Goal: Transaction & Acquisition: Purchase product/service

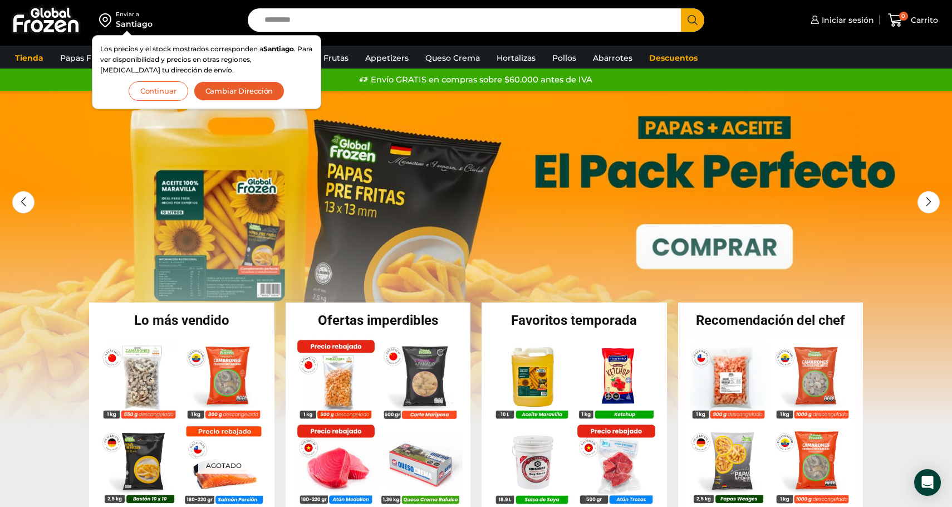
click at [174, 92] on button "Continuar" at bounding box center [159, 90] width 60 height 19
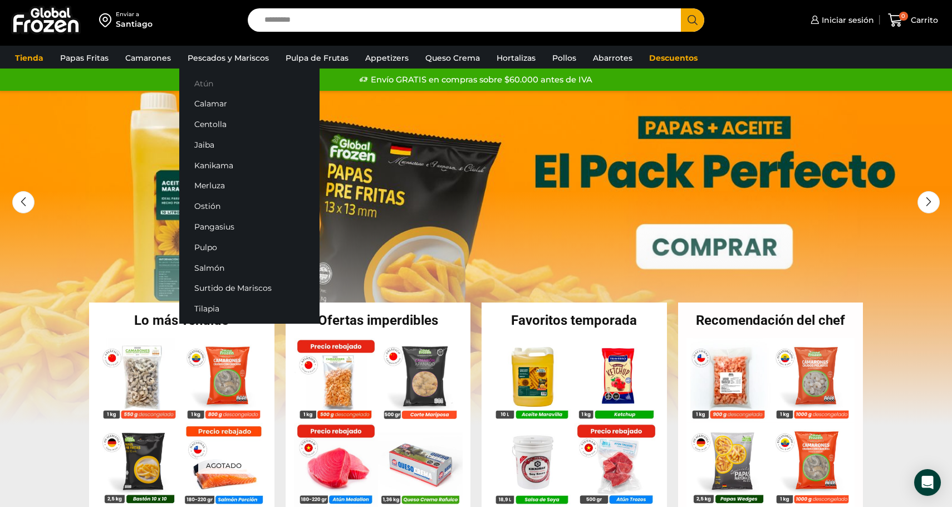
click at [201, 86] on link "Atún" at bounding box center [249, 83] width 140 height 21
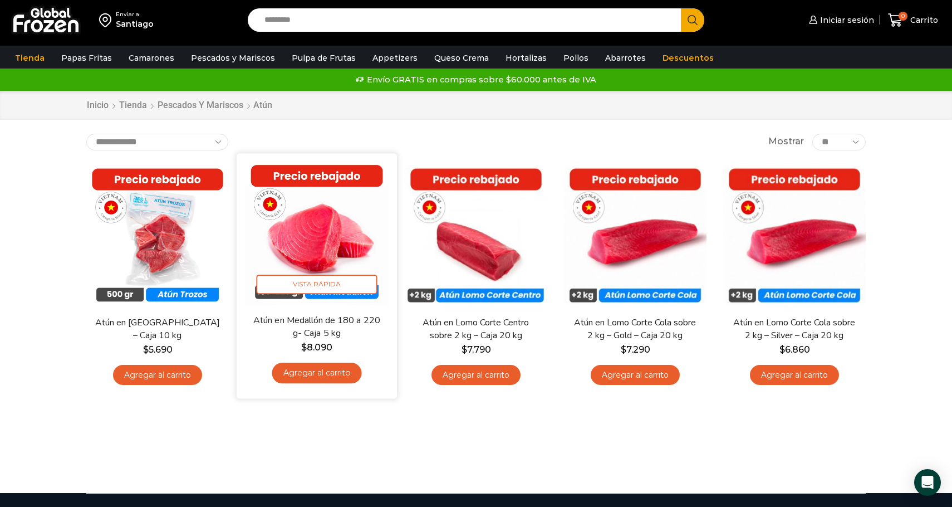
click at [347, 223] on img at bounding box center [317, 233] width 144 height 144
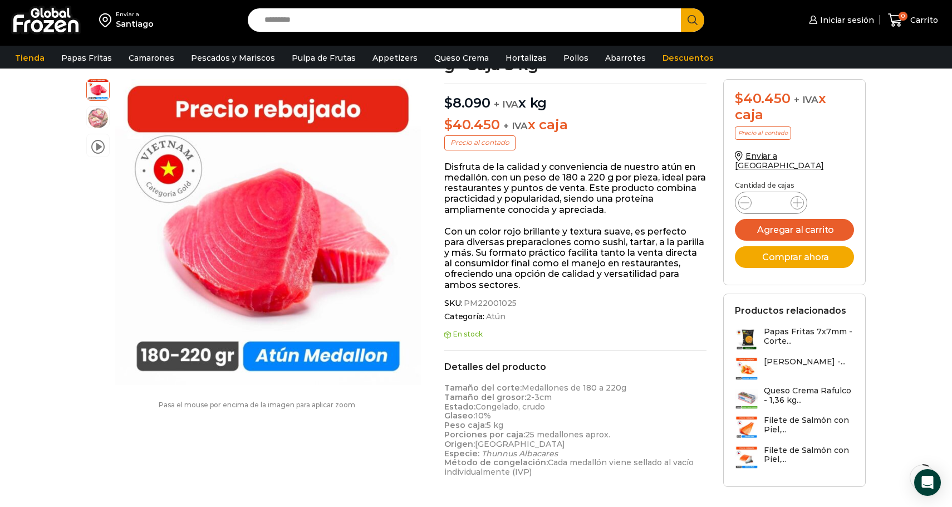
scroll to position [98, 0]
drag, startPoint x: 500, startPoint y: 425, endPoint x: 600, endPoint y: 426, distance: 100.2
click at [600, 426] on p "Tamaño del corte: Medallones de 180 a 220g Tamaño del grosor: 2-3cm Estado: Con…" at bounding box center [575, 429] width 262 height 94
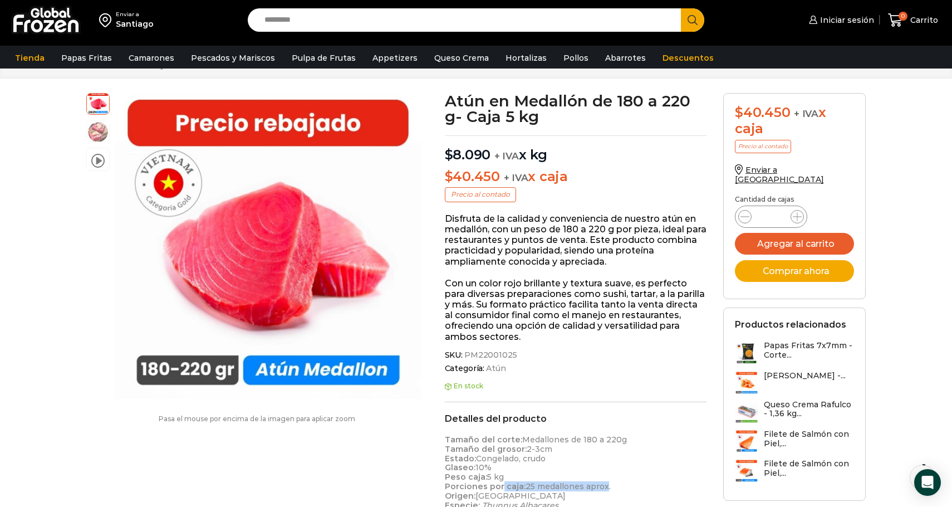
scroll to position [42, 0]
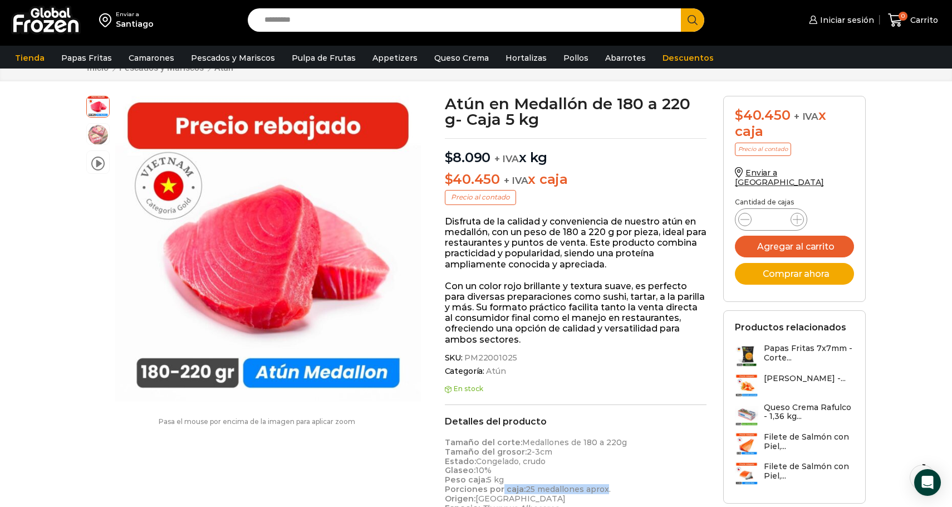
drag, startPoint x: 520, startPoint y: 389, endPoint x: 494, endPoint y: 279, distance: 112.6
click at [494, 279] on div "Atún en Medallón de 180 a 220 g- Caja 5 kg $ 8.090 + IVA x kg $ 40.450 + IVA x …" at bounding box center [575, 483] width 279 height 774
click at [494, 281] on p "Con un color rojo brillante y textura suave, es perfecto para diversas preparac…" at bounding box center [576, 313] width 262 height 64
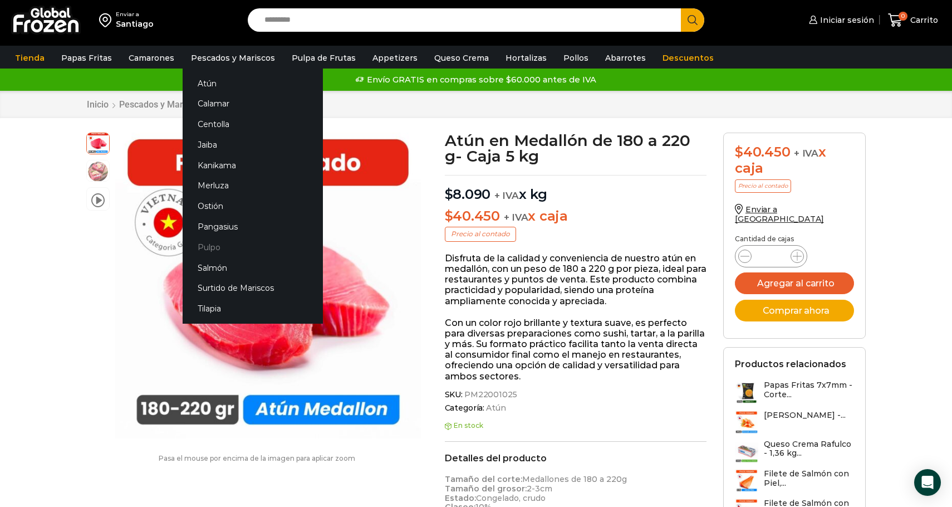
scroll to position [0, 0]
click at [207, 269] on link "Salmón" at bounding box center [253, 267] width 140 height 21
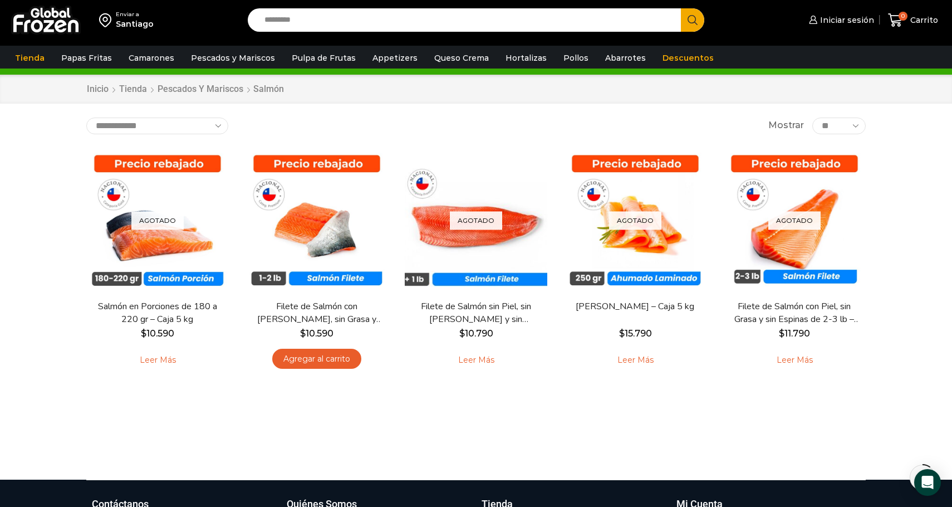
scroll to position [23, 0]
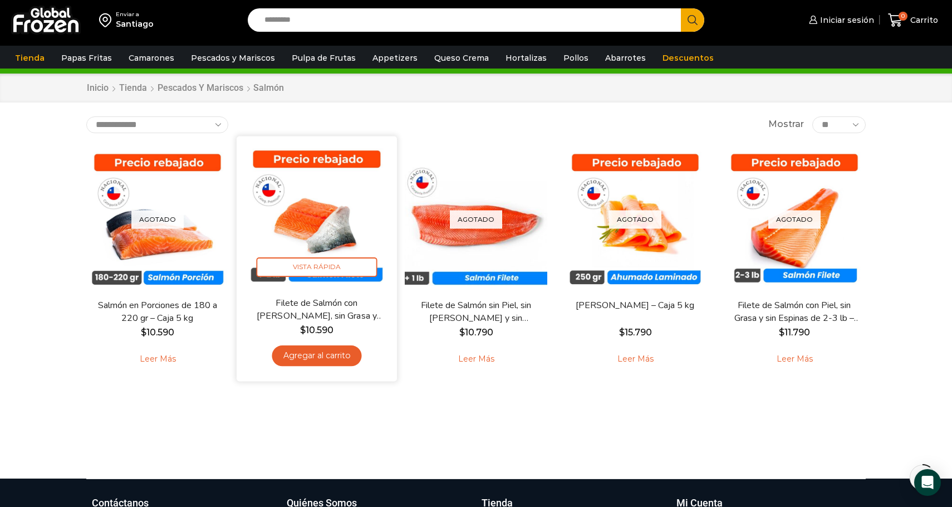
click at [341, 236] on img at bounding box center [317, 216] width 144 height 144
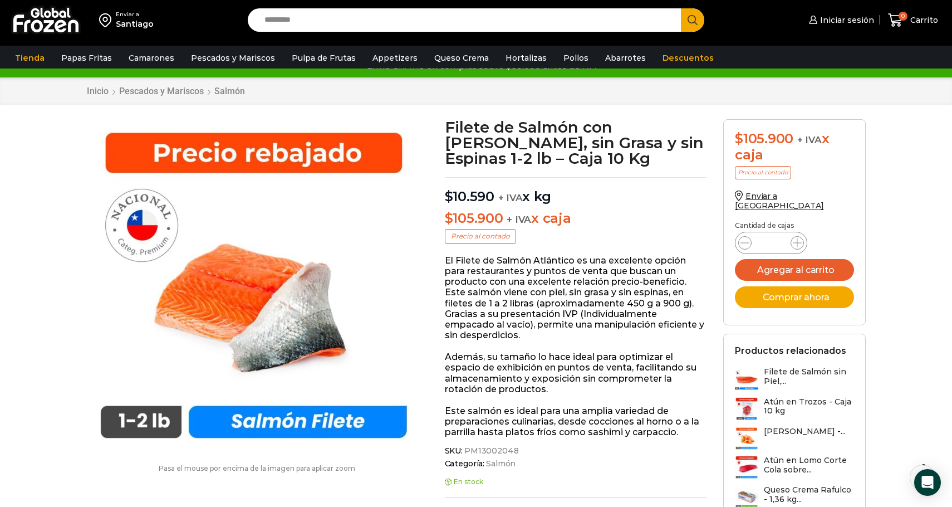
scroll to position [17, 0]
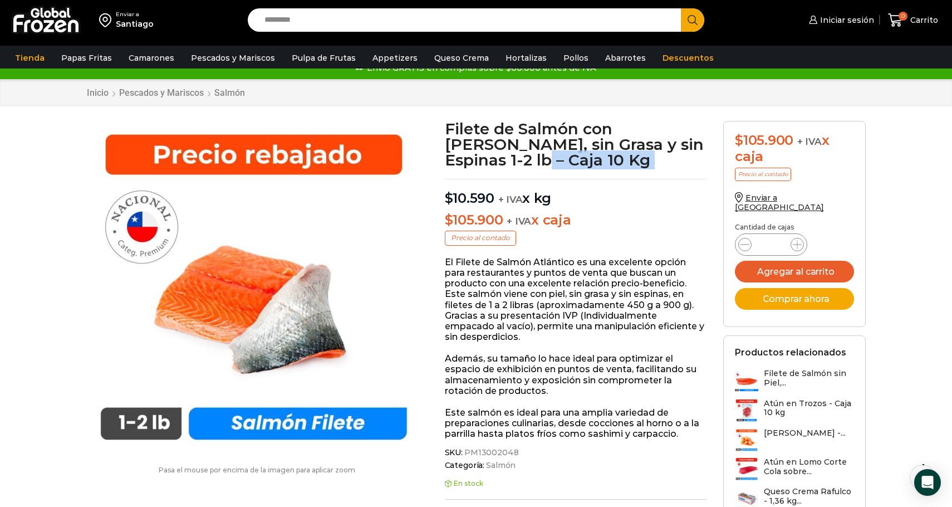
drag, startPoint x: 481, startPoint y: 169, endPoint x: 453, endPoint y: 156, distance: 31.1
click at [453, 157] on h1 "Filete de Salmón con Piel, sin Grasa y sin Espinas 1-2 lb – Caja 10 Kg" at bounding box center [576, 144] width 262 height 47
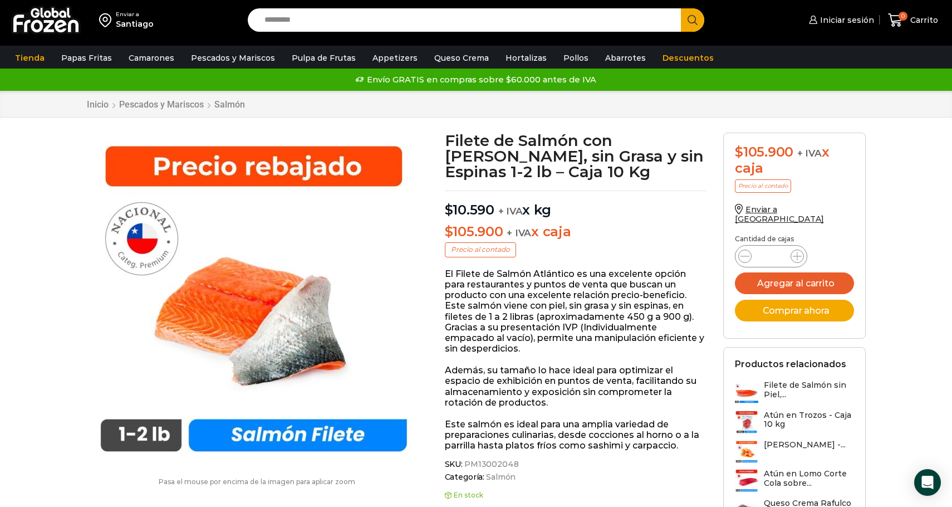
scroll to position [0, 0]
click at [559, 53] on link "Pollos" at bounding box center [576, 57] width 36 height 21
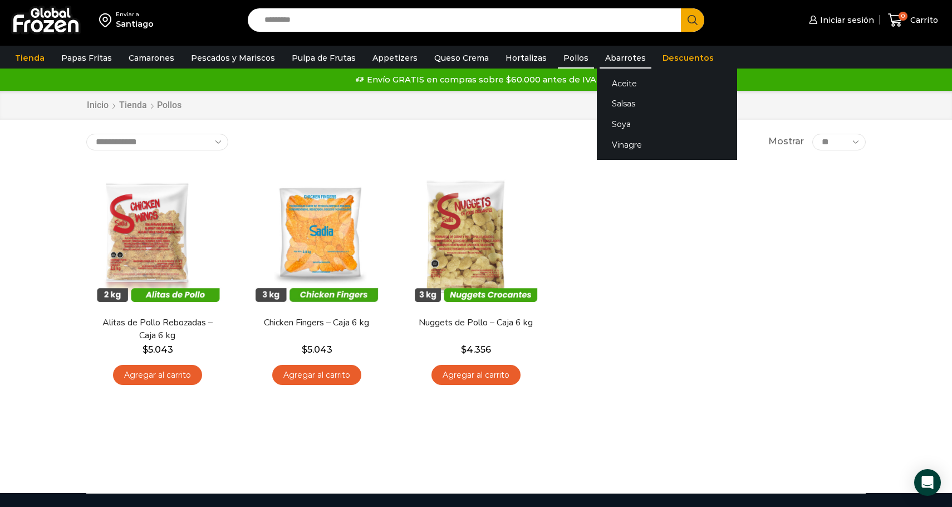
click at [599, 58] on link "Abarrotes" at bounding box center [625, 57] width 52 height 21
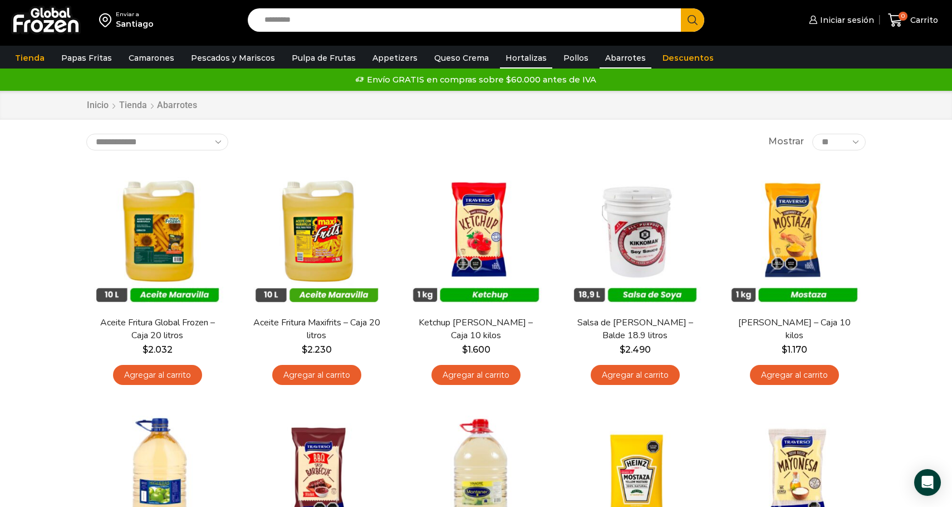
click at [507, 56] on link "Hortalizas" at bounding box center [526, 57] width 52 height 21
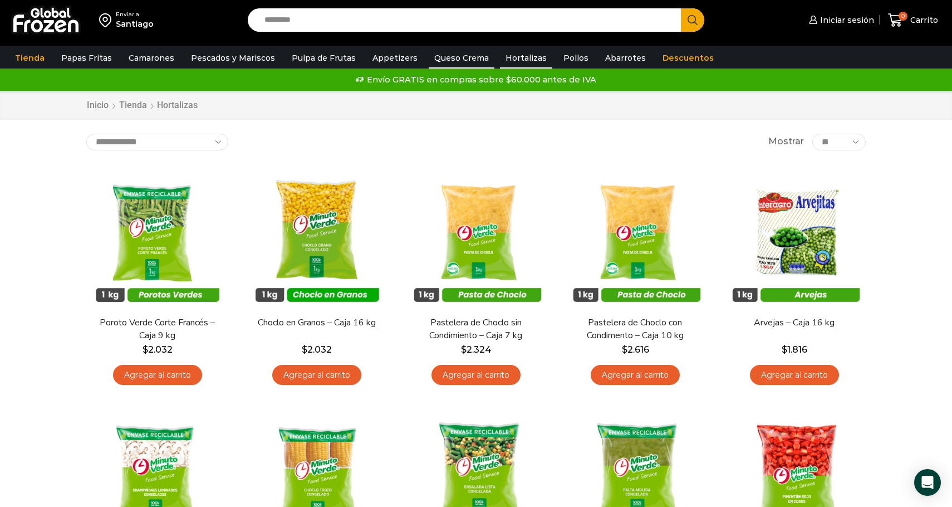
click at [463, 56] on link "Queso Crema" at bounding box center [462, 57] width 66 height 21
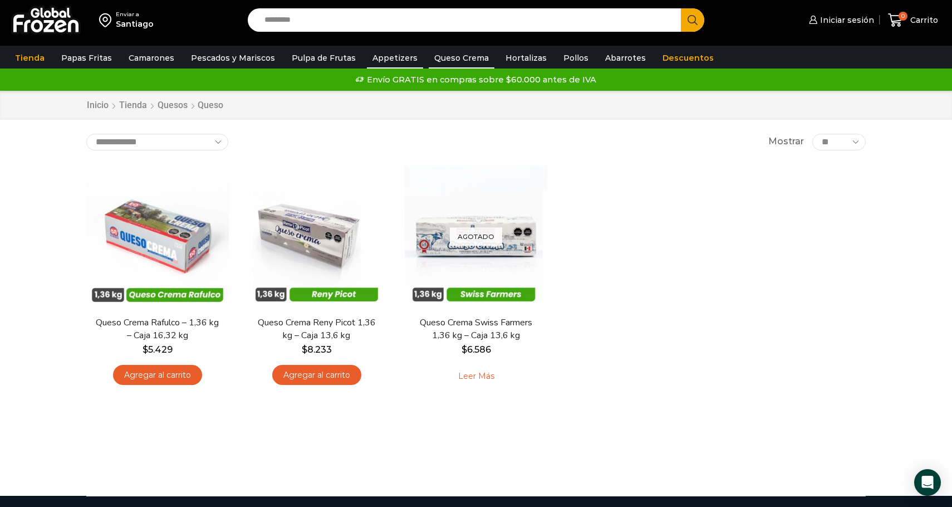
click at [380, 60] on link "Appetizers" at bounding box center [395, 57] width 56 height 21
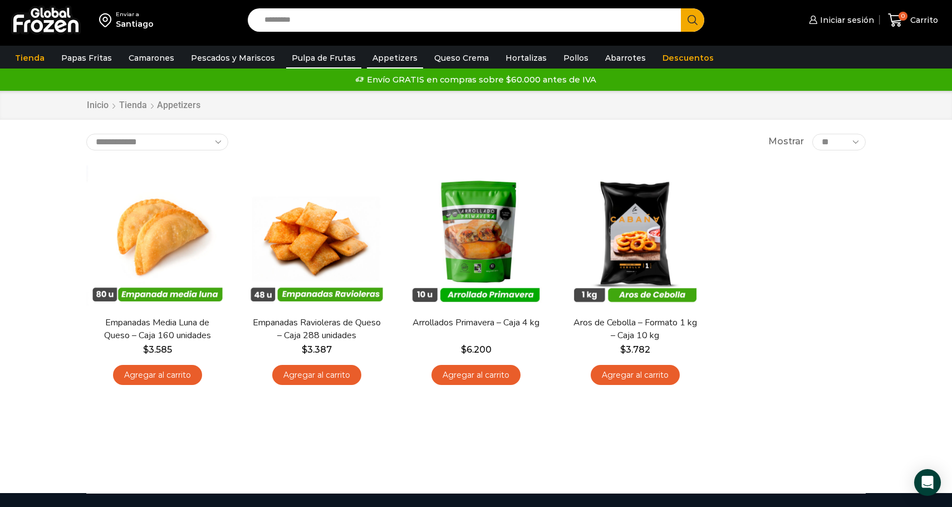
click at [327, 60] on link "Pulpa de Frutas" at bounding box center [323, 57] width 75 height 21
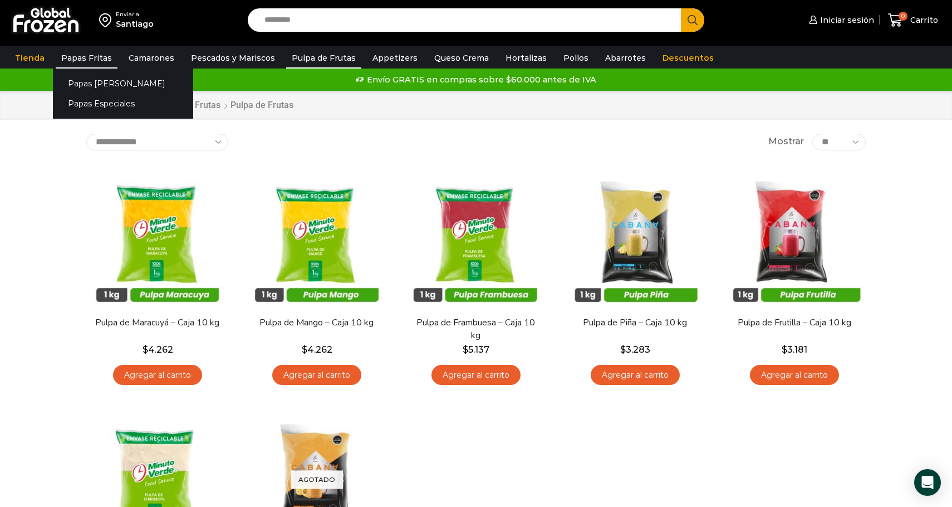
click at [98, 60] on link "Papas Fritas" at bounding box center [87, 57] width 62 height 21
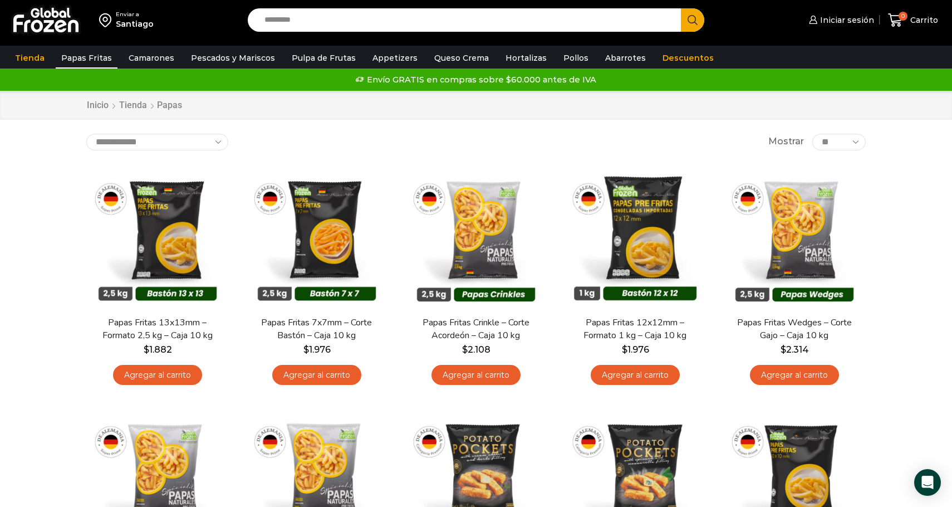
click at [129, 68] on div "Envío GRATIS en compras sobre $60.000 antes de IVA Envío GRATIS en compras sobr…" at bounding box center [476, 79] width 968 height 22
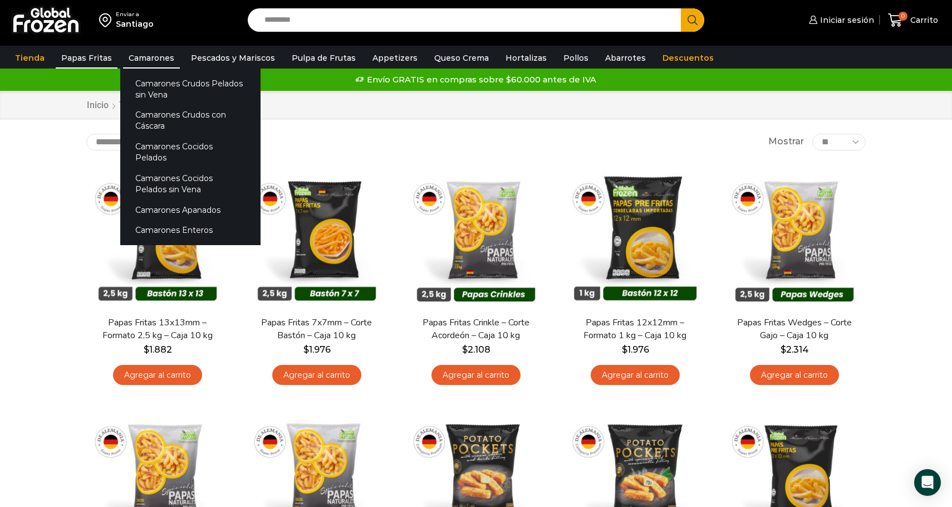
click at [129, 63] on link "Camarones" at bounding box center [151, 57] width 57 height 21
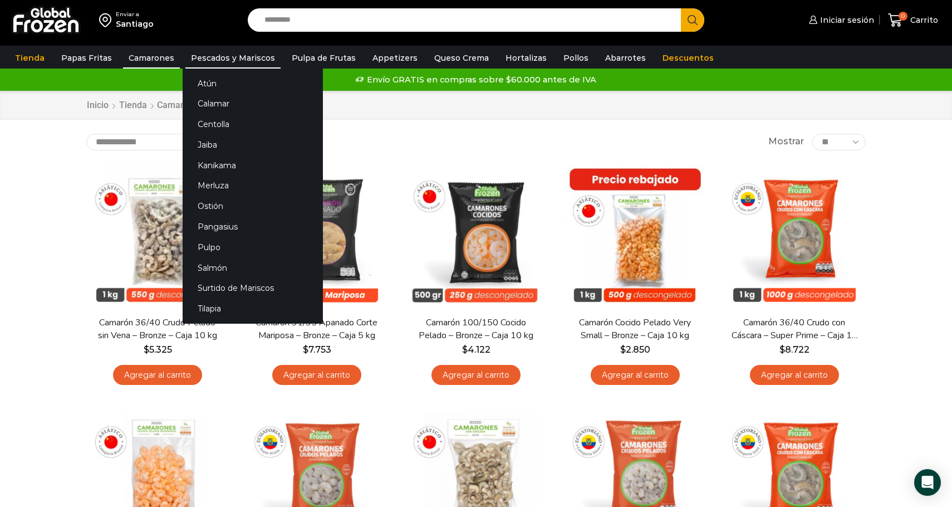
click at [215, 58] on link "Pescados y Mariscos" at bounding box center [232, 57] width 95 height 21
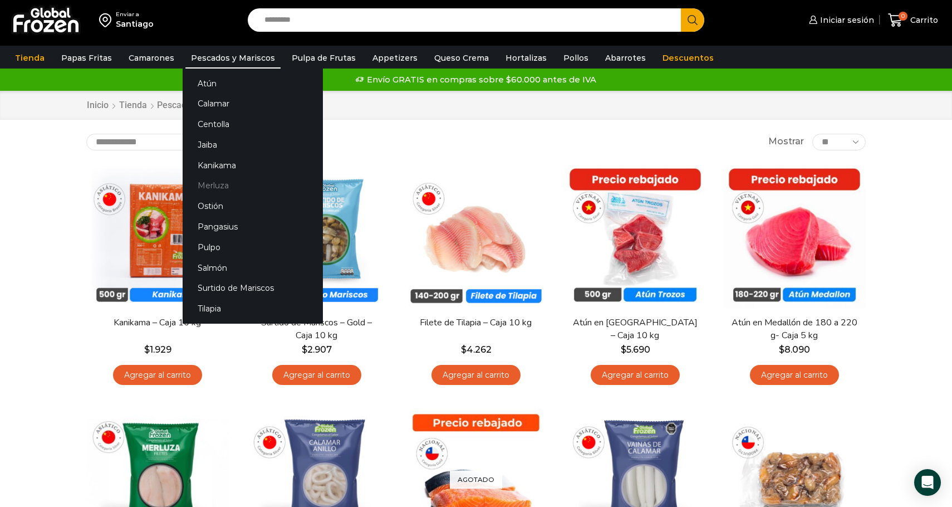
click at [200, 188] on link "Merluza" at bounding box center [253, 185] width 140 height 21
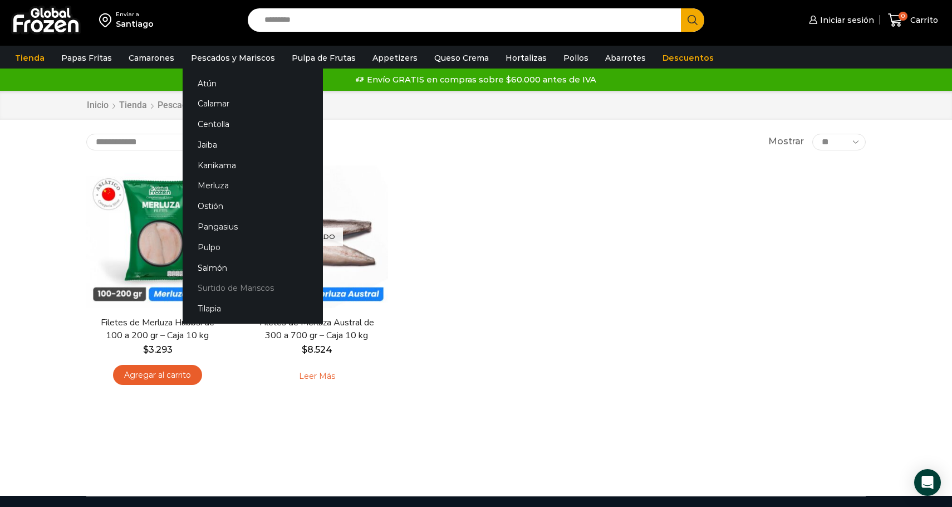
click at [245, 289] on link "Surtido de Mariscos" at bounding box center [253, 288] width 140 height 21
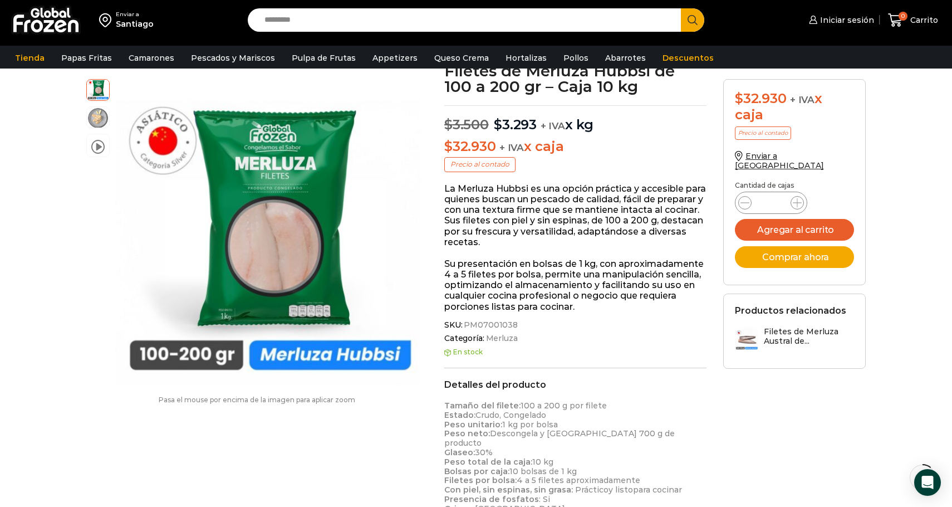
scroll to position [76, 0]
drag, startPoint x: 456, startPoint y: 268, endPoint x: 498, endPoint y: 268, distance: 41.7
click at [499, 268] on p "Su presentación en bolsas de 1 kg, con aproximadamente 4 a 5 filetes por bolsa,…" at bounding box center [575, 283] width 262 height 53
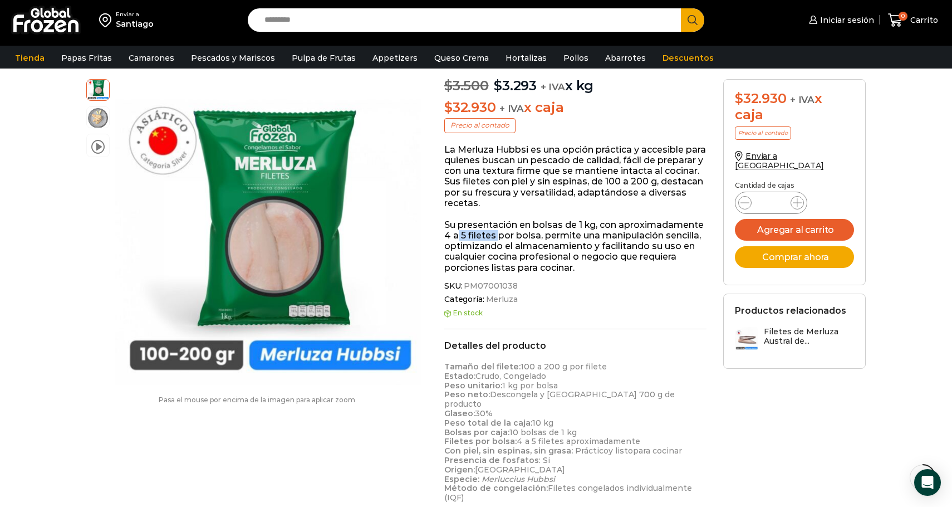
scroll to position [116, 0]
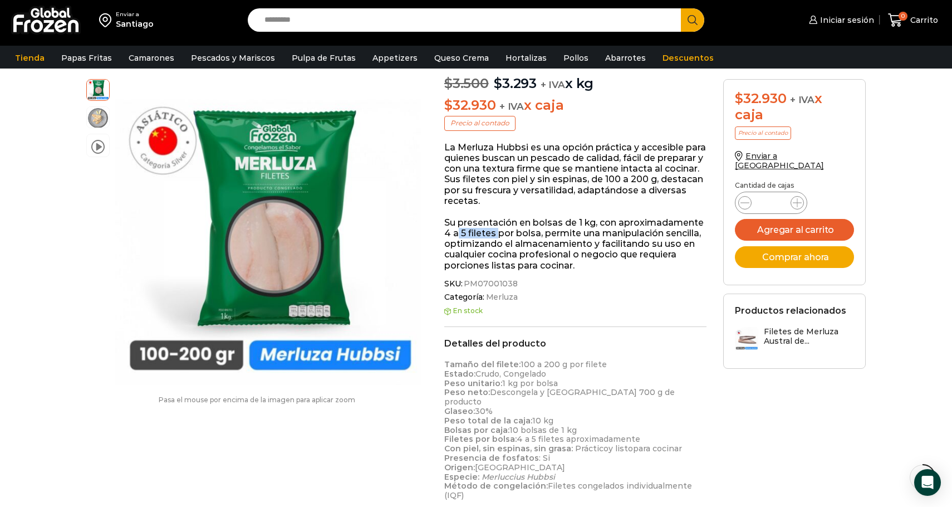
click at [537, 225] on p "Su presentación en bolsas de 1 kg, con aproximadamente 4 a 5 filetes por bolsa,…" at bounding box center [575, 243] width 262 height 53
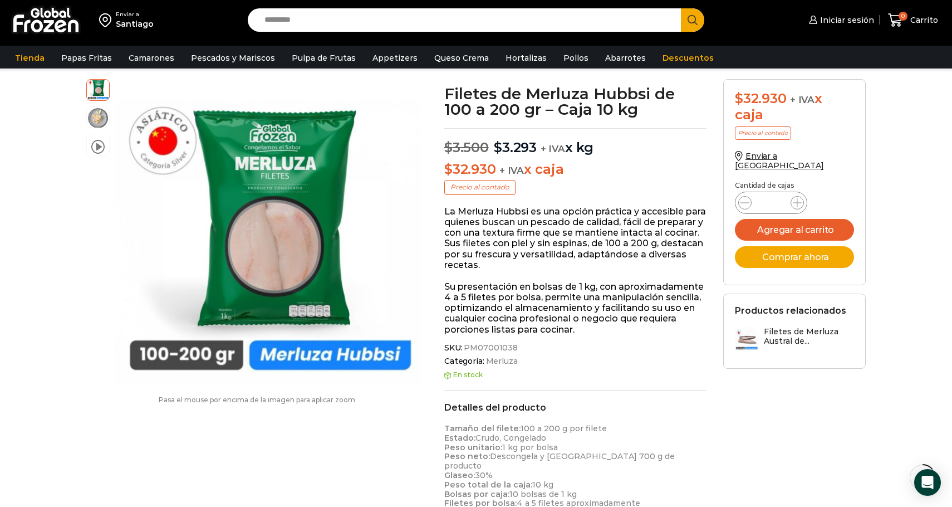
scroll to position [48, 0]
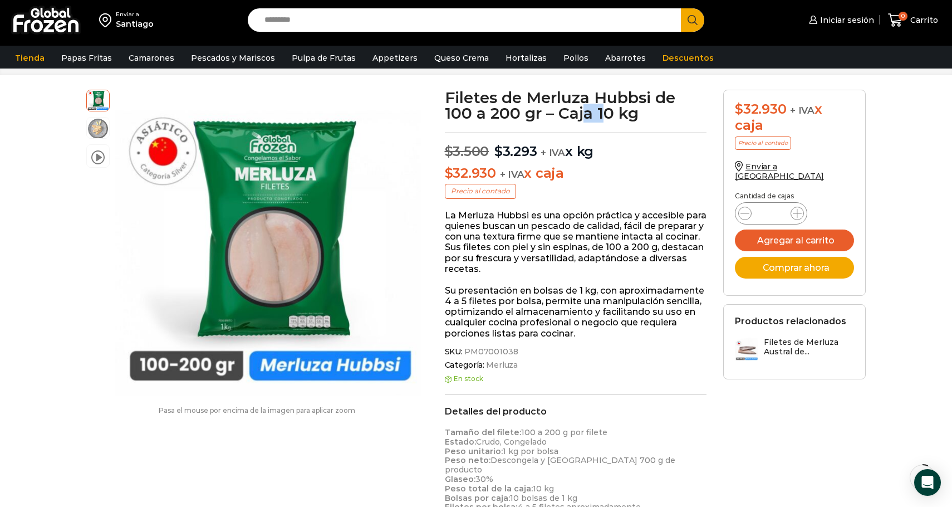
drag, startPoint x: 582, startPoint y: 117, endPoint x: 608, endPoint y: 116, distance: 26.2
click at [608, 117] on h1 "Filetes de Merluza Hubbsi de 100 a 200 gr – Caja 10 kg" at bounding box center [576, 105] width 262 height 31
click at [613, 266] on p "La Merluza Hubbsi es una opción práctica y accesible para quienes buscan un pes…" at bounding box center [576, 242] width 262 height 64
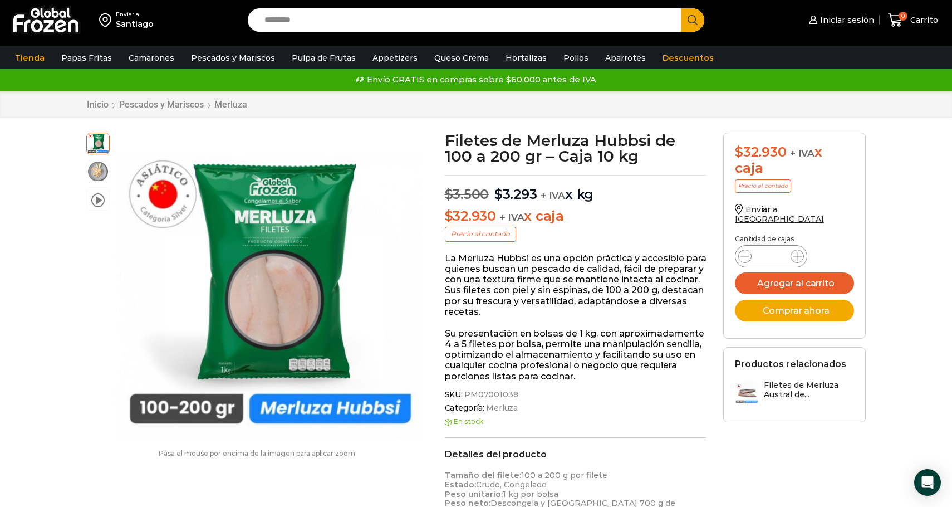
scroll to position [0, 0]
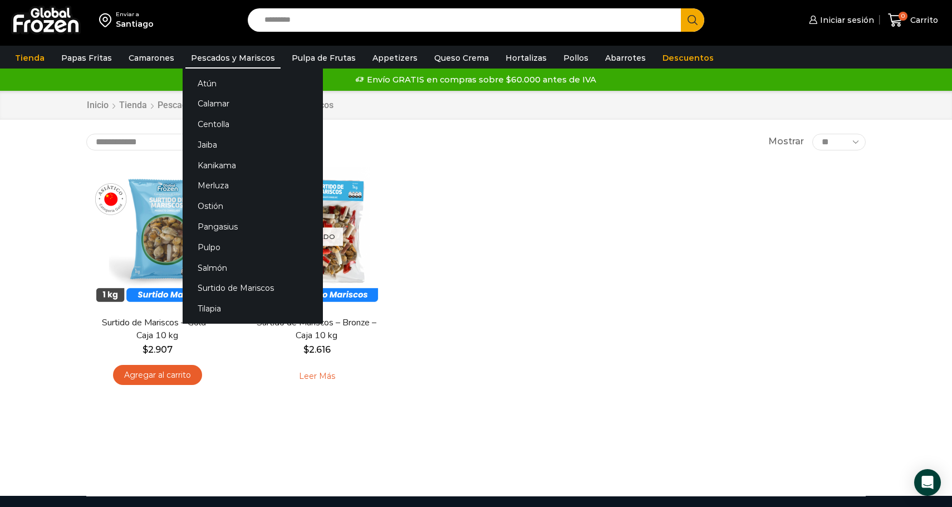
click at [209, 57] on link "Pescados y Mariscos" at bounding box center [232, 57] width 95 height 21
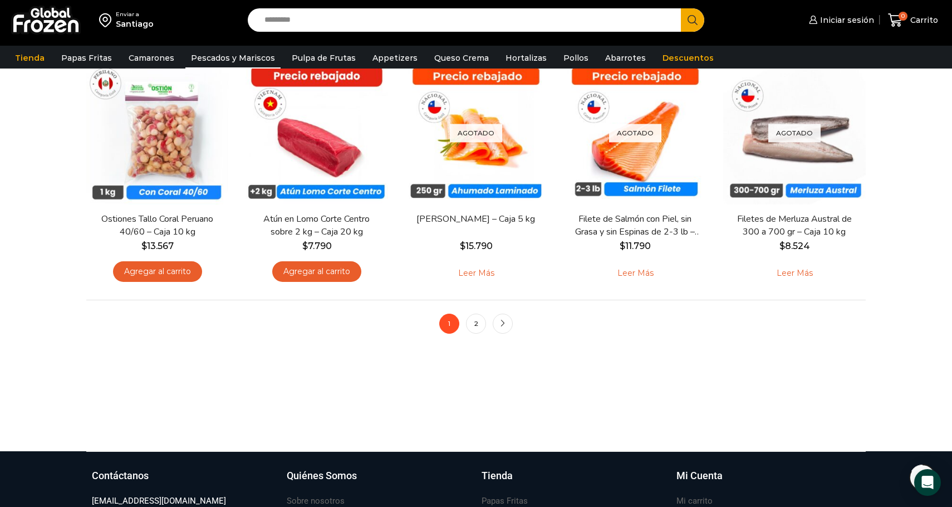
scroll to position [843, 0]
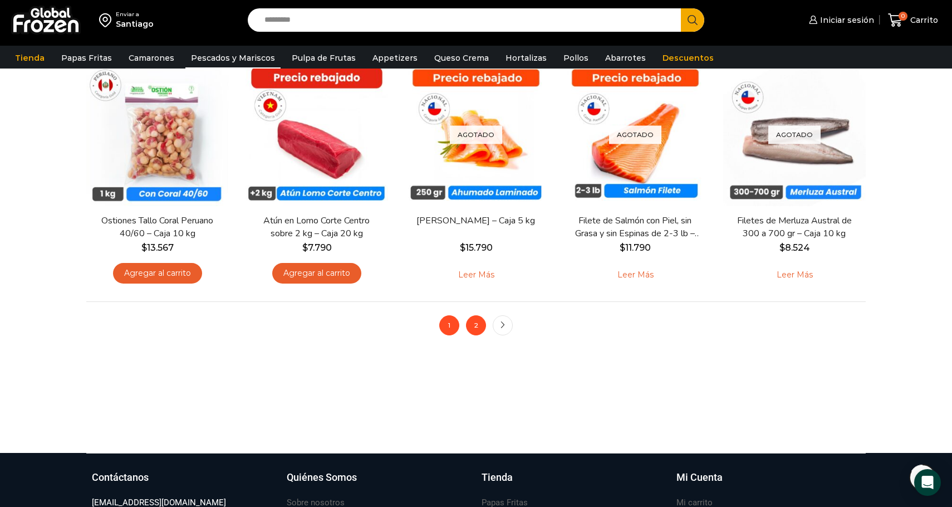
click at [477, 326] on link "2" at bounding box center [476, 325] width 20 height 20
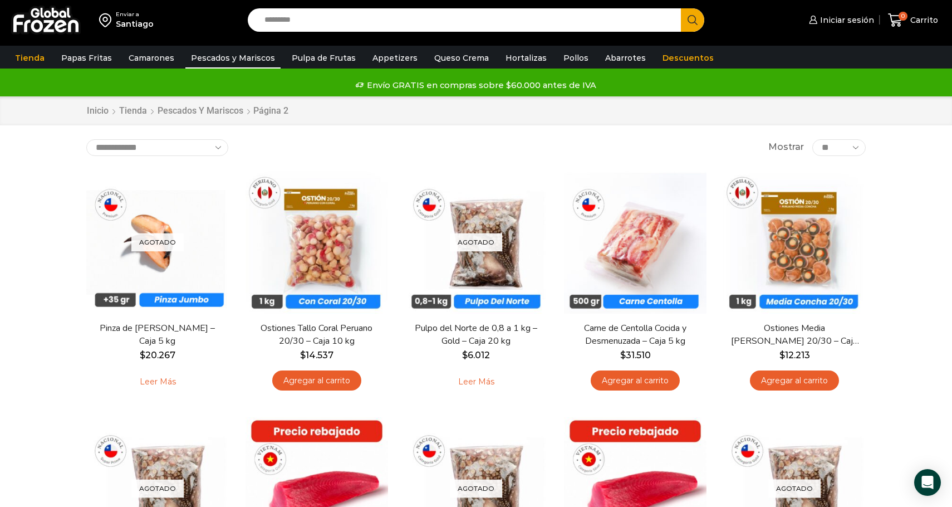
scroll to position [3, 0]
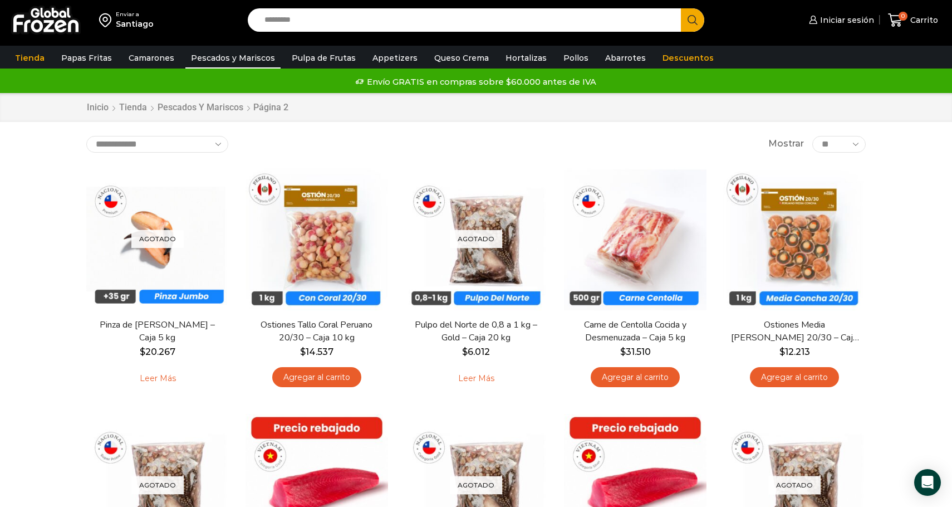
click at [498, 24] on input "Search input" at bounding box center [467, 19] width 416 height 23
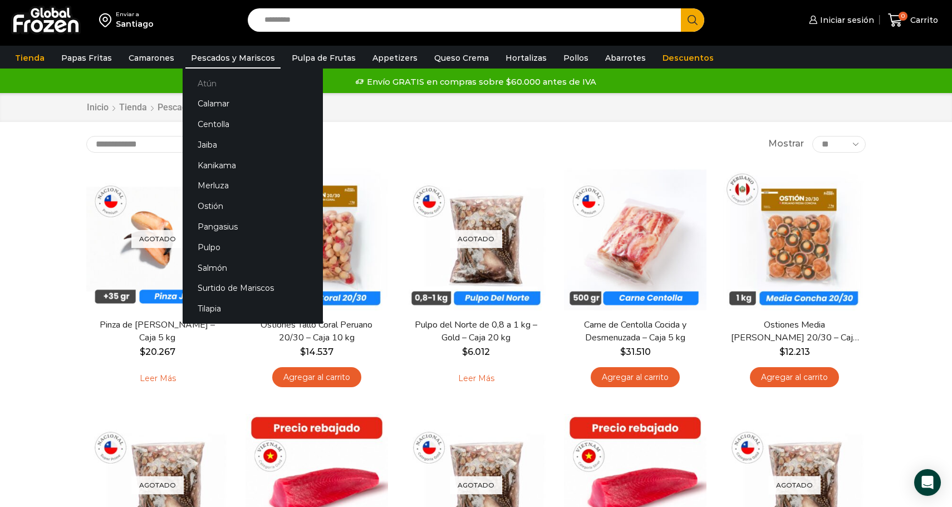
click at [202, 90] on link "Atún" at bounding box center [253, 83] width 140 height 21
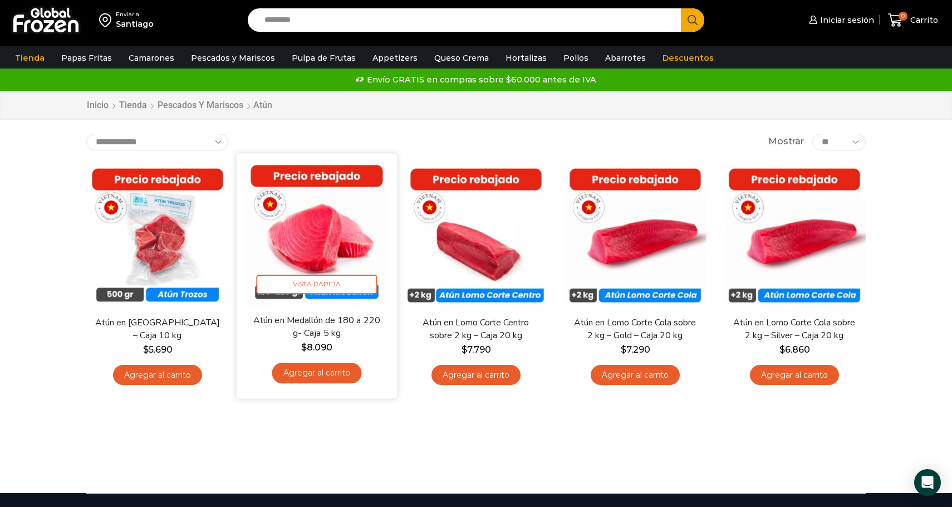
click at [350, 242] on img at bounding box center [317, 233] width 144 height 144
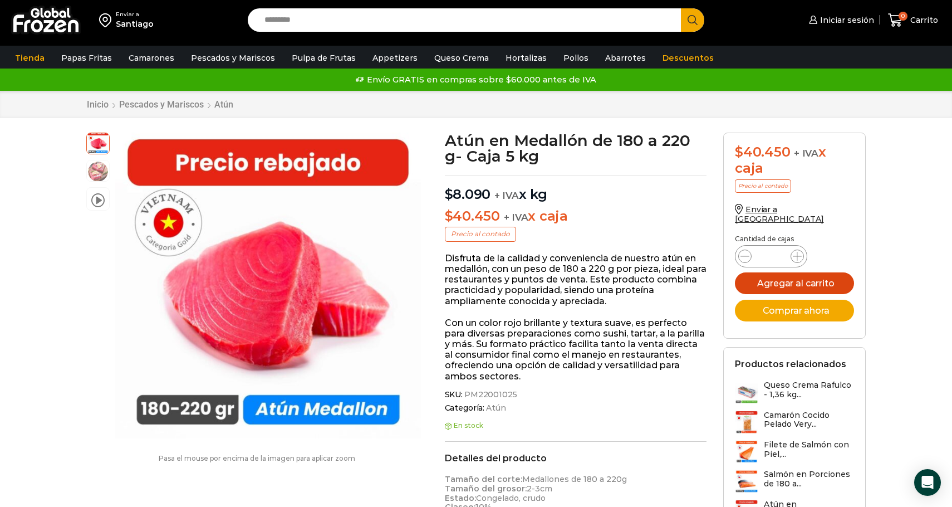
click at [804, 272] on button "Agregar al carrito" at bounding box center [794, 283] width 119 height 22
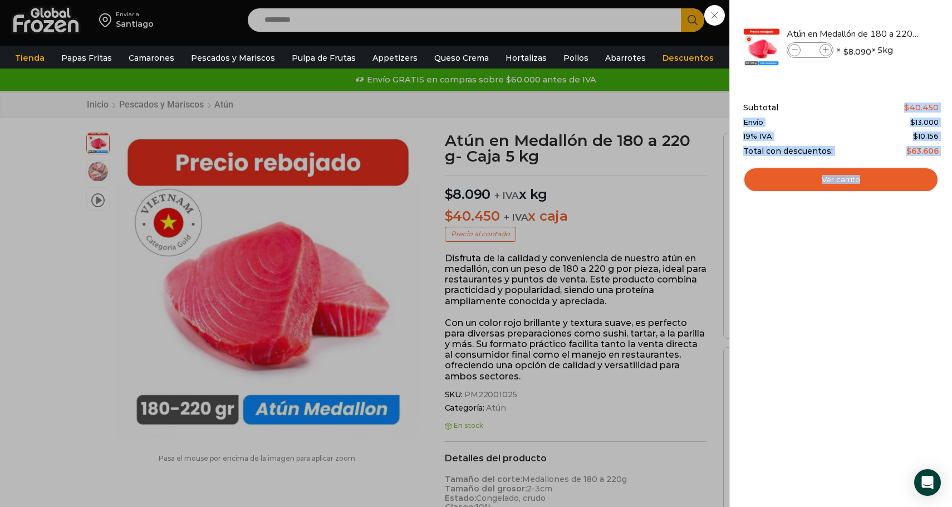
drag, startPoint x: 941, startPoint y: 141, endPoint x: 908, endPoint y: 109, distance: 46.4
click at [908, 109] on div "1 Shopping Cart Atún en Medallón de 180 a 220 g- Caja 5 kg Atún en Medallón de …" at bounding box center [840, 253] width 223 height 507
click at [908, 109] on span "$" at bounding box center [906, 107] width 5 height 10
drag, startPoint x: 913, startPoint y: 122, endPoint x: 927, endPoint y: 122, distance: 13.9
click at [927, 122] on bdi "$ 13.000" at bounding box center [924, 121] width 28 height 9
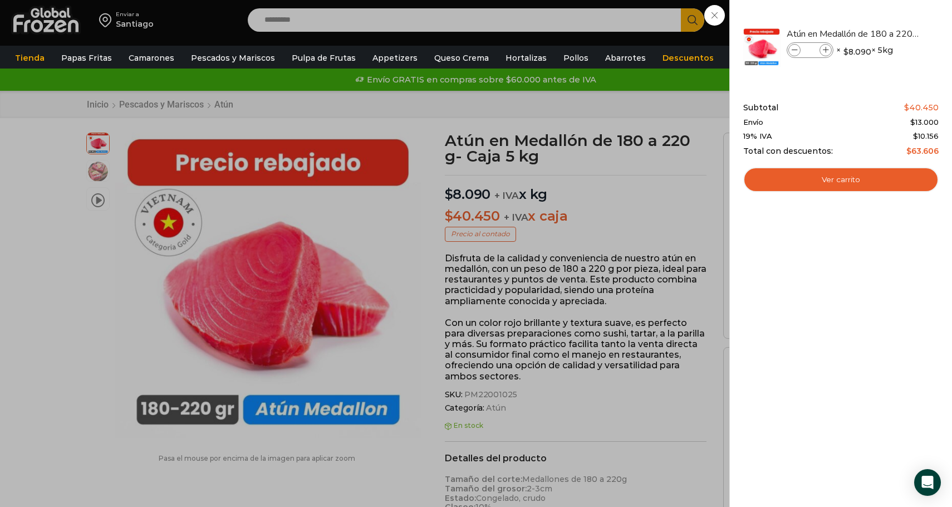
click at [740, 141] on div "1 Shopping Cart Atún en Medallón de 180 a 220 g- Caja 5 kg Atún en Medallón de …" at bounding box center [840, 253] width 223 height 507
click at [885, 33] on div "1 [GEOGRAPHIC_DATA] 1 1 Shopping Cart *" at bounding box center [913, 20] width 56 height 26
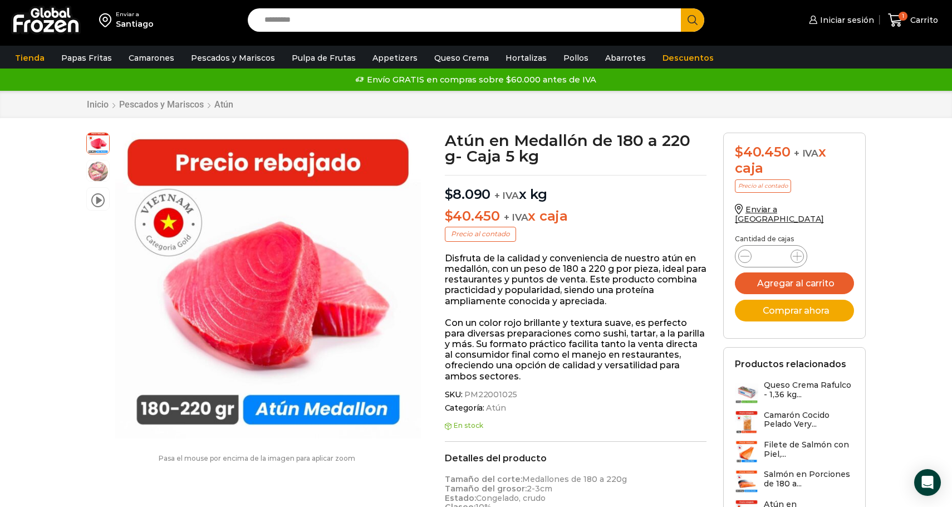
click at [926, 112] on div "Inicio Pescados y Mariscos [GEOGRAPHIC_DATA]" at bounding box center [476, 104] width 952 height 27
